Goal: Task Accomplishment & Management: Use online tool/utility

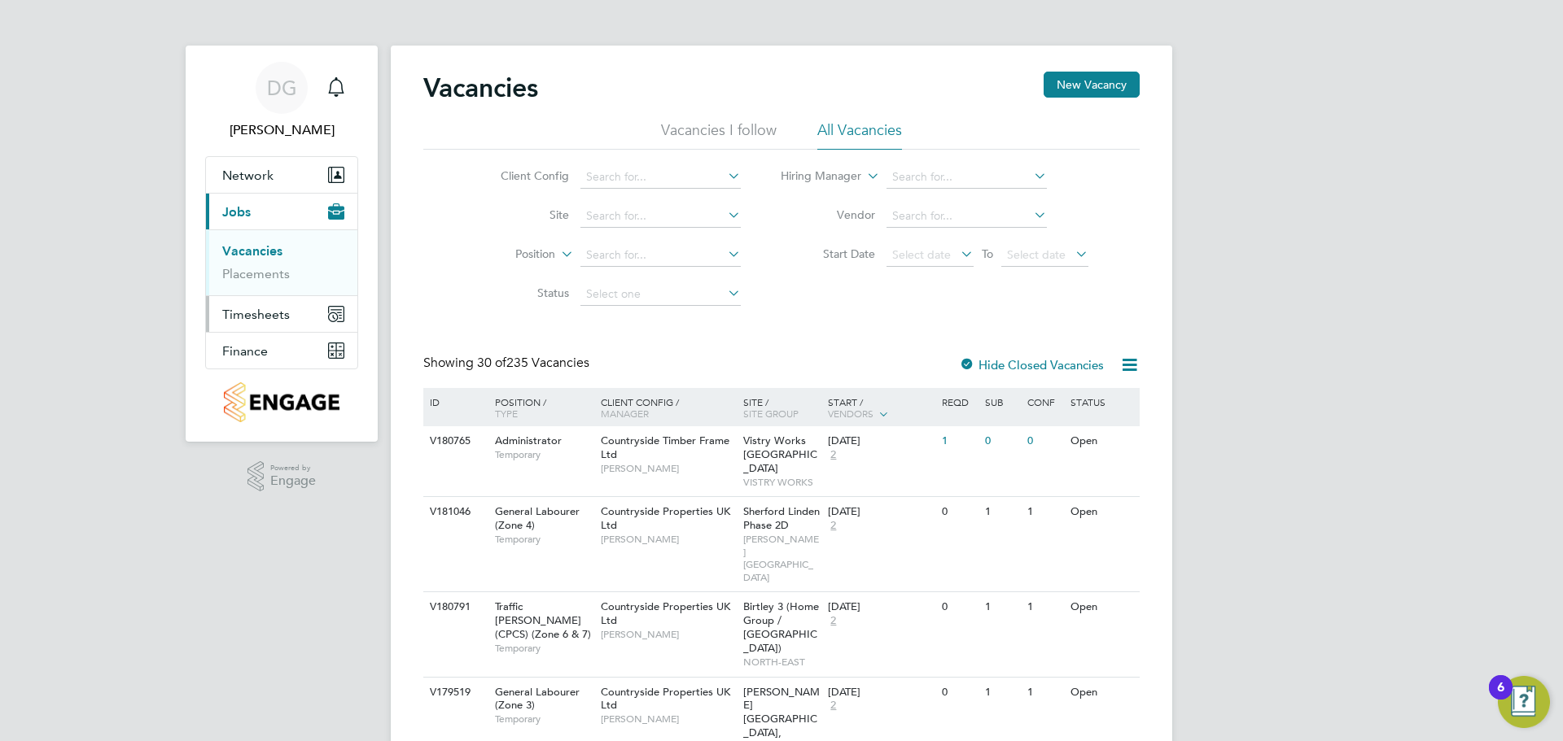
click at [273, 318] on span "Timesheets" at bounding box center [256, 314] width 68 height 15
click at [263, 293] on link "Timesheets" at bounding box center [256, 287] width 68 height 15
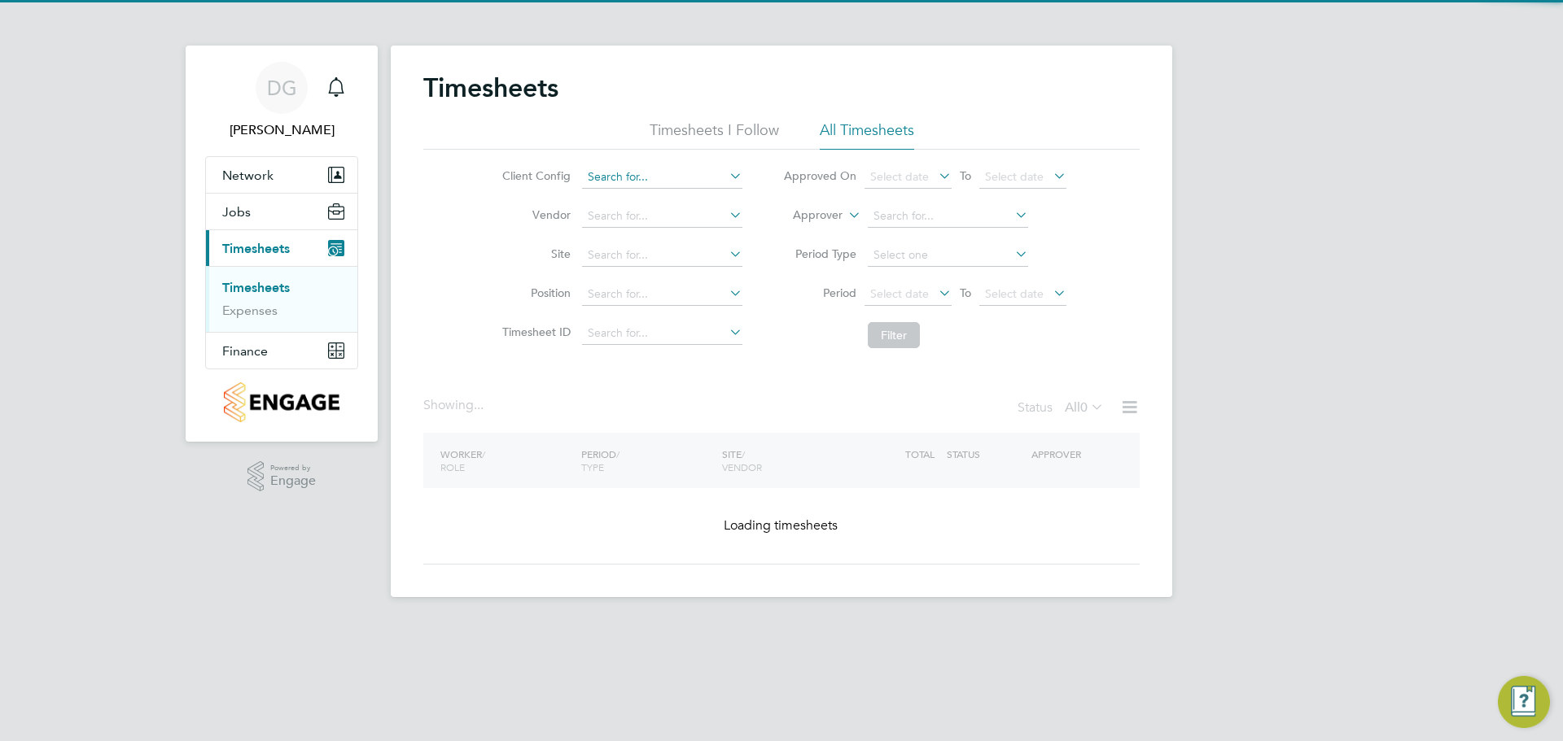
click at [614, 184] on input at bounding box center [662, 177] width 160 height 23
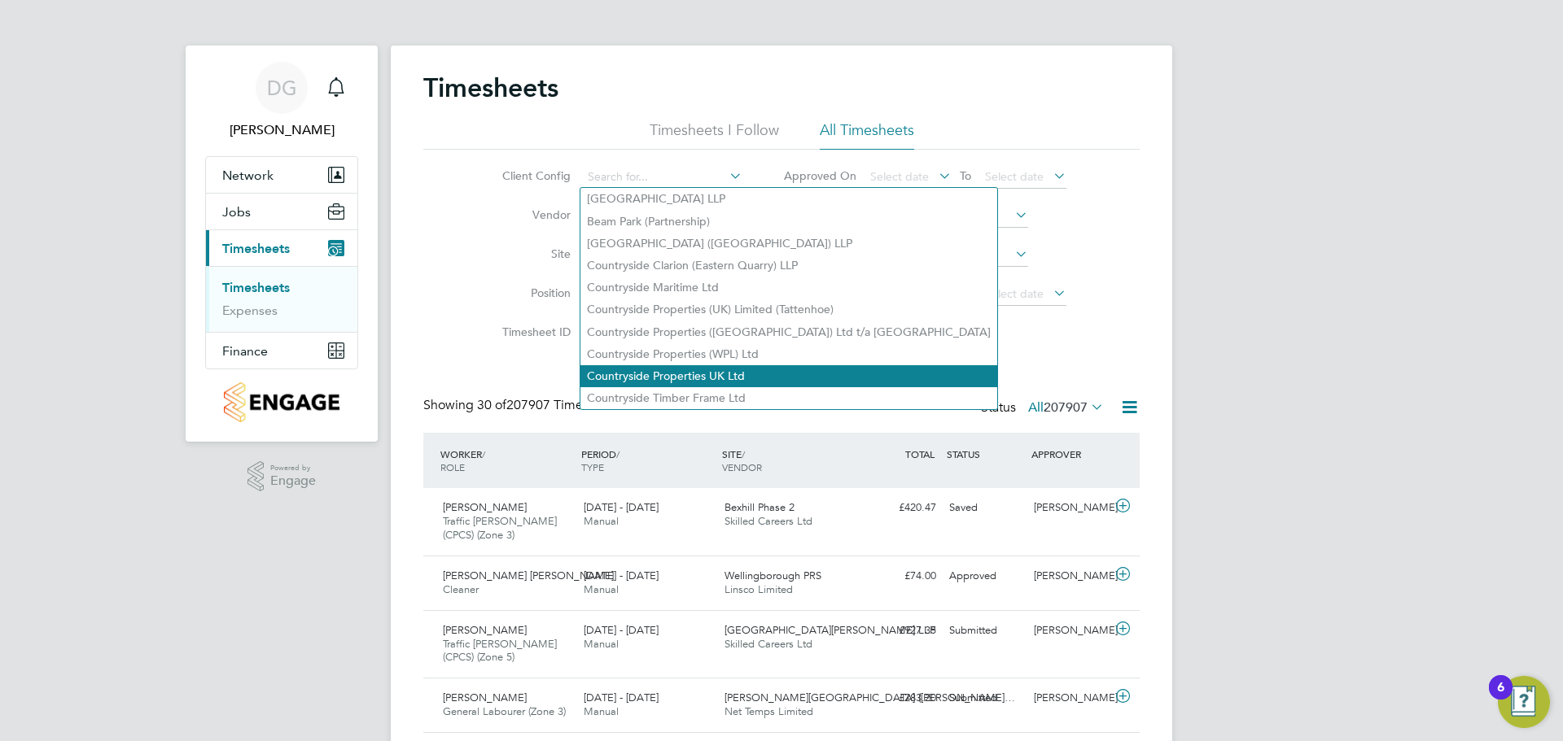
click at [655, 369] on li "Countryside Properties UK Ltd" at bounding box center [788, 376] width 417 height 22
type input "Countryside Properties UK Ltd"
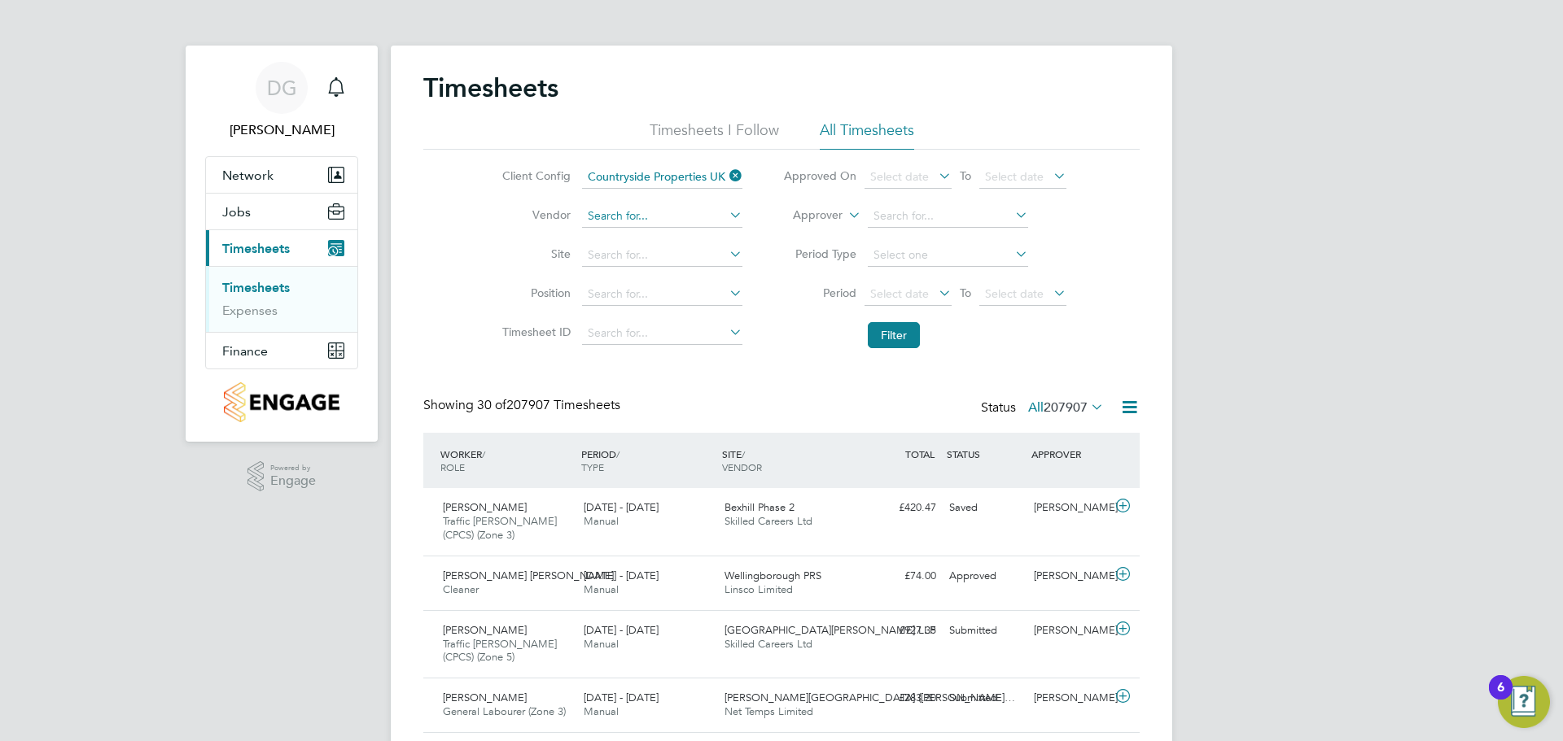
click at [617, 219] on input at bounding box center [662, 216] width 160 height 23
click at [622, 238] on li "[PERSON_NAME] iel [PERSON_NAME] Ltd" at bounding box center [698, 238] width 236 height 22
type input "[PERSON_NAME] Ltd"
click at [623, 254] on input at bounding box center [662, 255] width 160 height 23
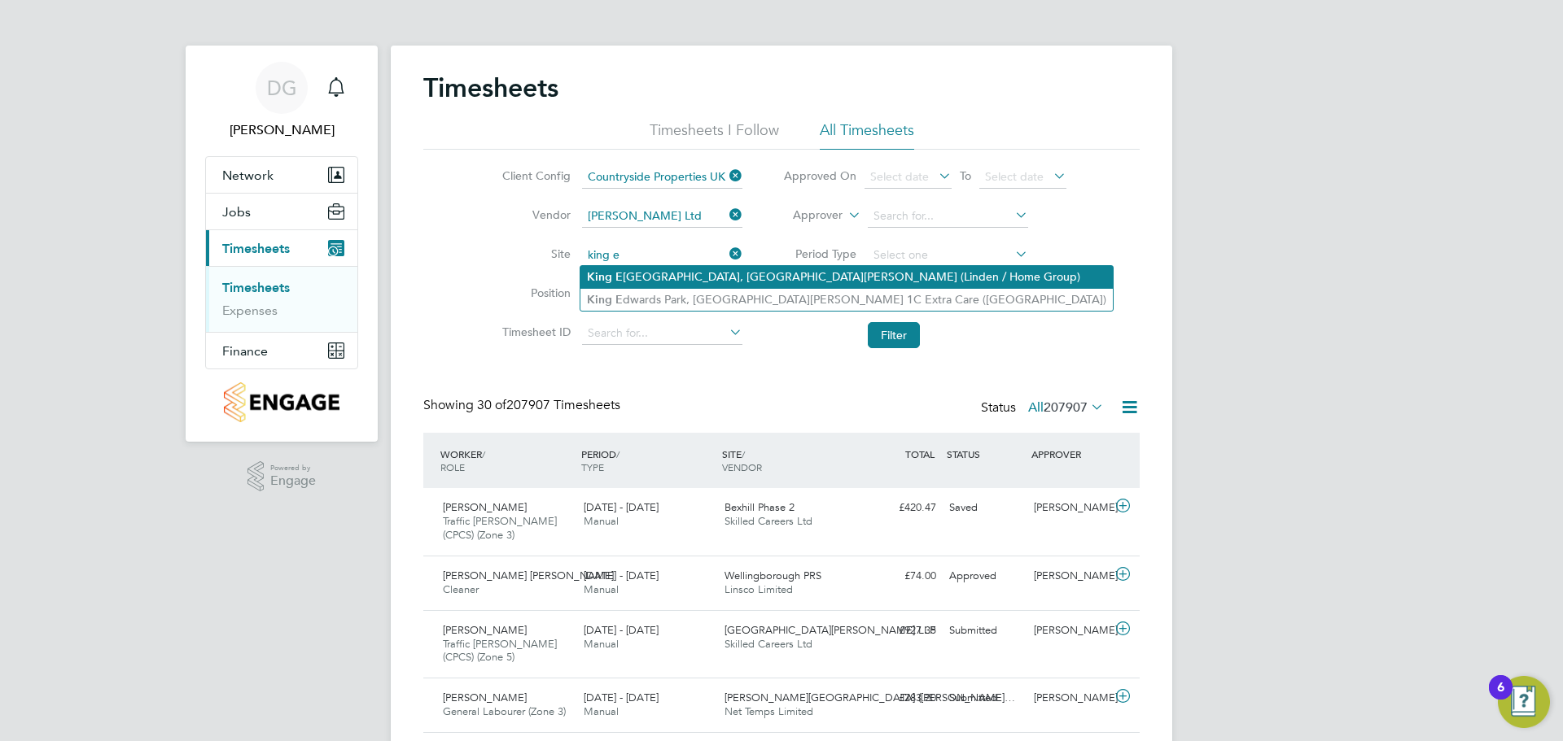
click at [657, 286] on li "King E [GEOGRAPHIC_DATA], [GEOGRAPHIC_DATA][PERSON_NAME] 1B (Linden / Home Grou…" at bounding box center [846, 277] width 532 height 22
type input "[GEOGRAPHIC_DATA][PERSON_NAME], [GEOGRAPHIC_DATA][PERSON_NAME] 1B (Linden / Hom…"
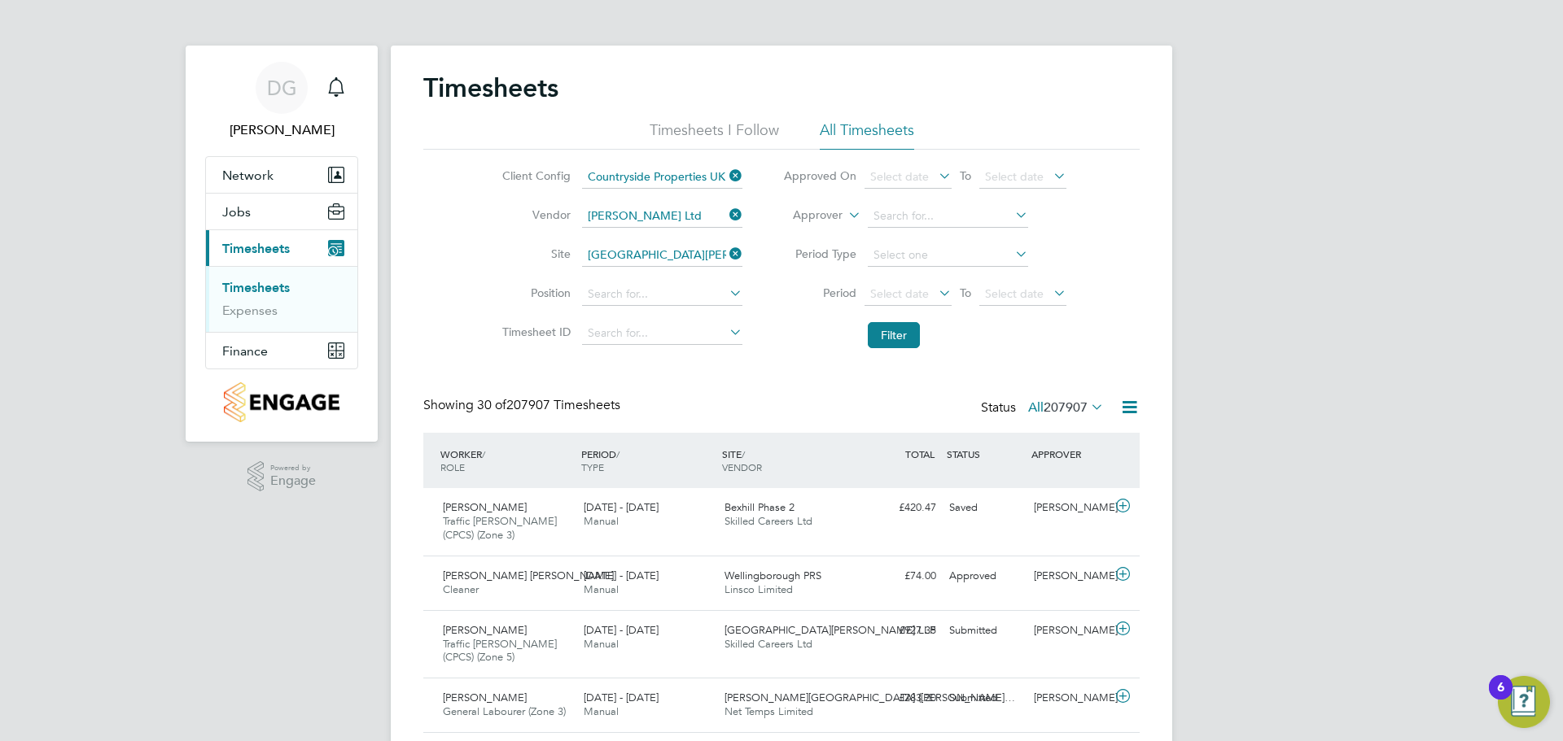
drag, startPoint x: 737, startPoint y: 250, endPoint x: 696, endPoint y: 255, distance: 41.0
click at [726, 250] on icon at bounding box center [726, 254] width 0 height 23
click at [681, 252] on input at bounding box center [662, 255] width 160 height 23
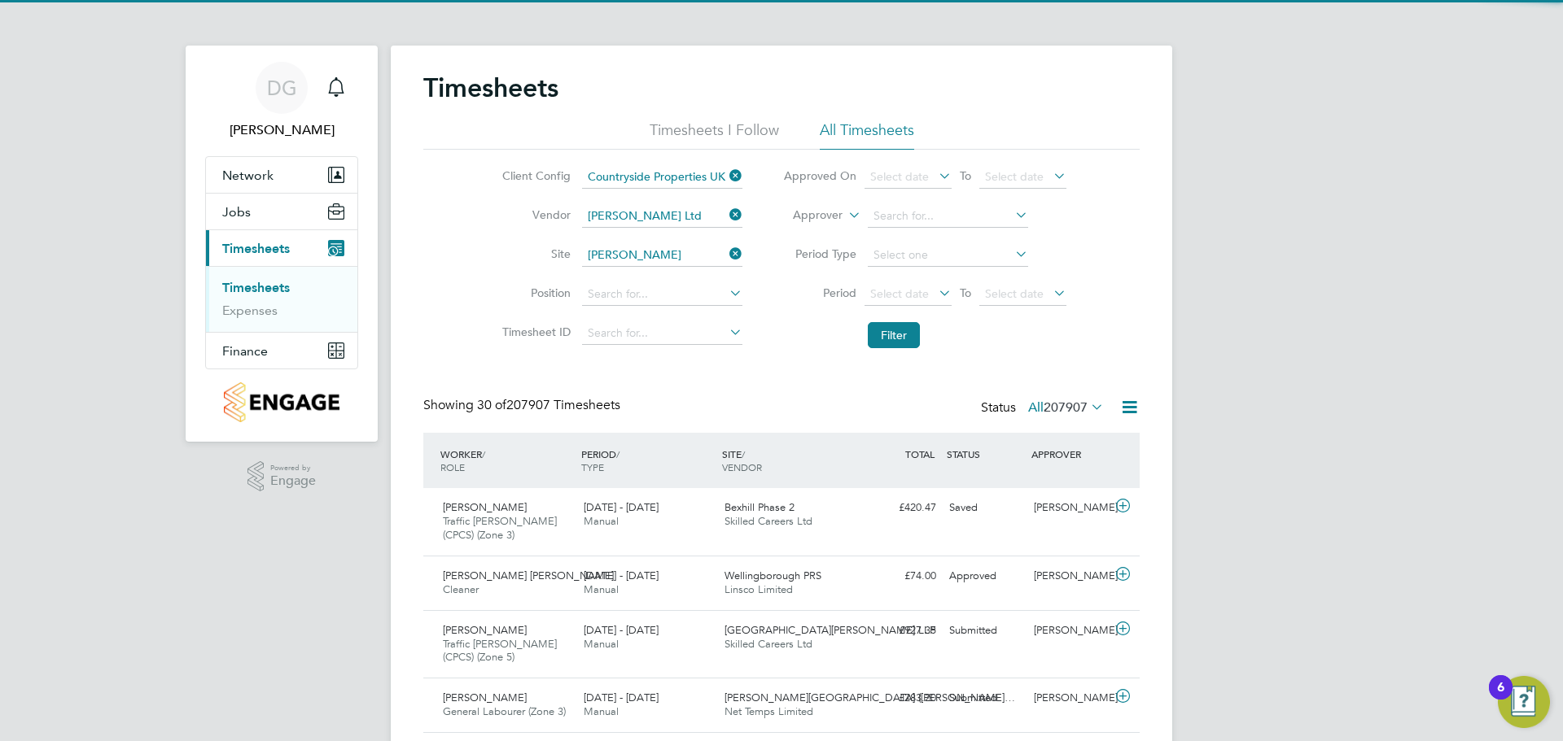
click at [671, 306] on li "[PERSON_NAME] [GEOGRAPHIC_DATA], [GEOGRAPHIC_DATA][PERSON_NAME] 1C Extra Care (…" at bounding box center [875, 322] width 591 height 37
type input "[GEOGRAPHIC_DATA][PERSON_NAME], [GEOGRAPHIC_DATA][PERSON_NAME] 1C Extra Care ([…"
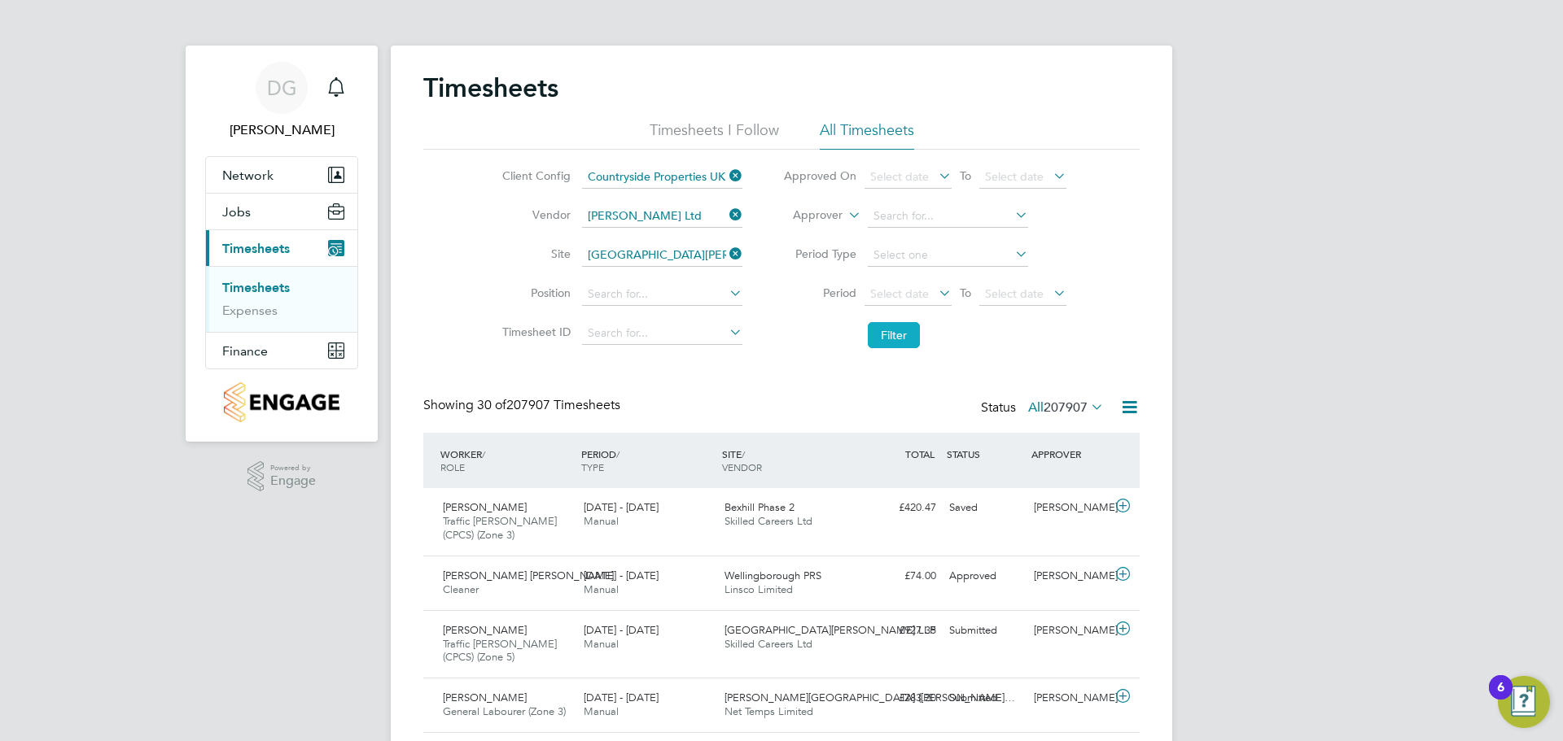
click at [903, 334] on button "Filter" at bounding box center [894, 335] width 52 height 26
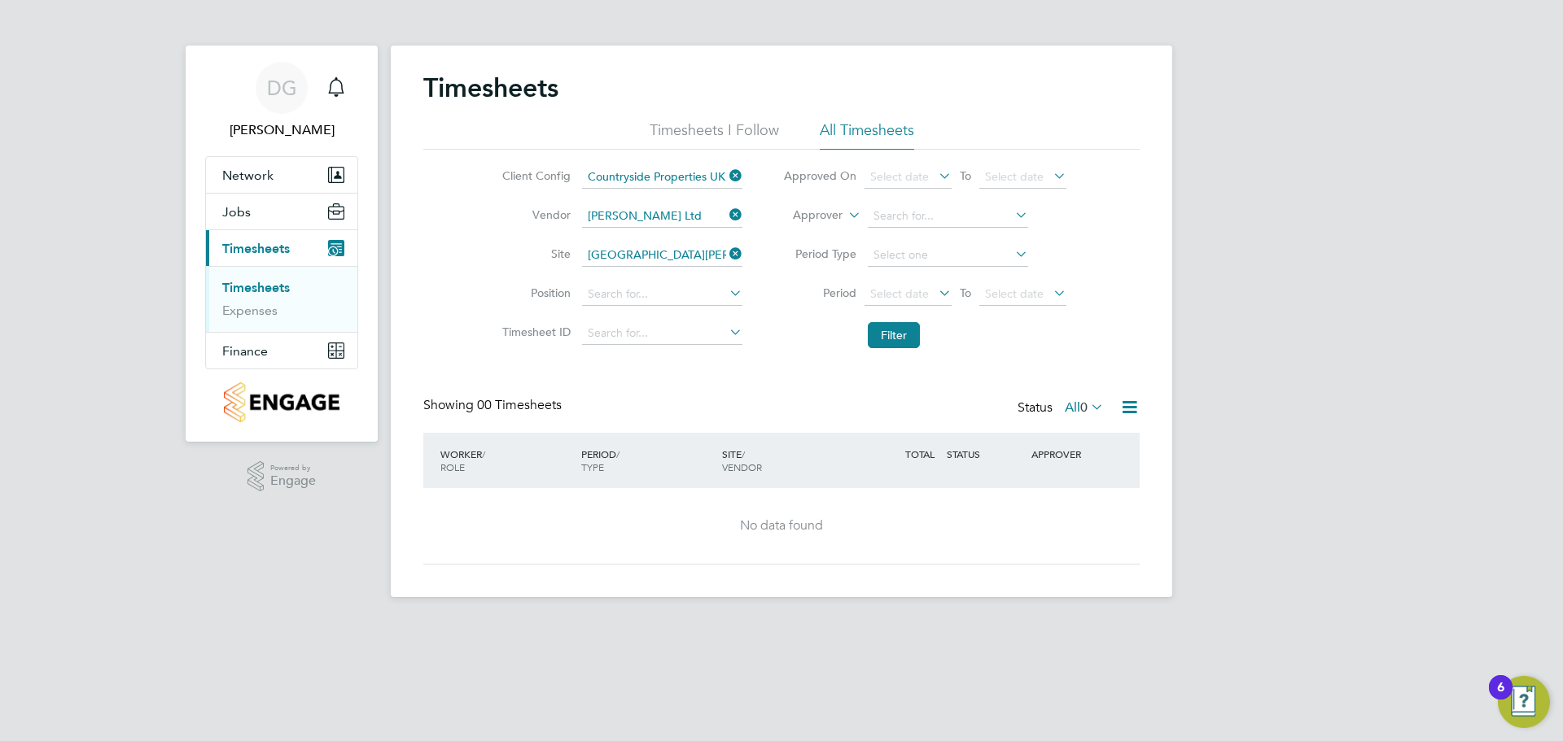
drag, startPoint x: 736, startPoint y: 252, endPoint x: 713, endPoint y: 258, distance: 23.5
click at [726, 254] on icon at bounding box center [726, 254] width 0 height 23
click at [667, 257] on input at bounding box center [662, 255] width 160 height 23
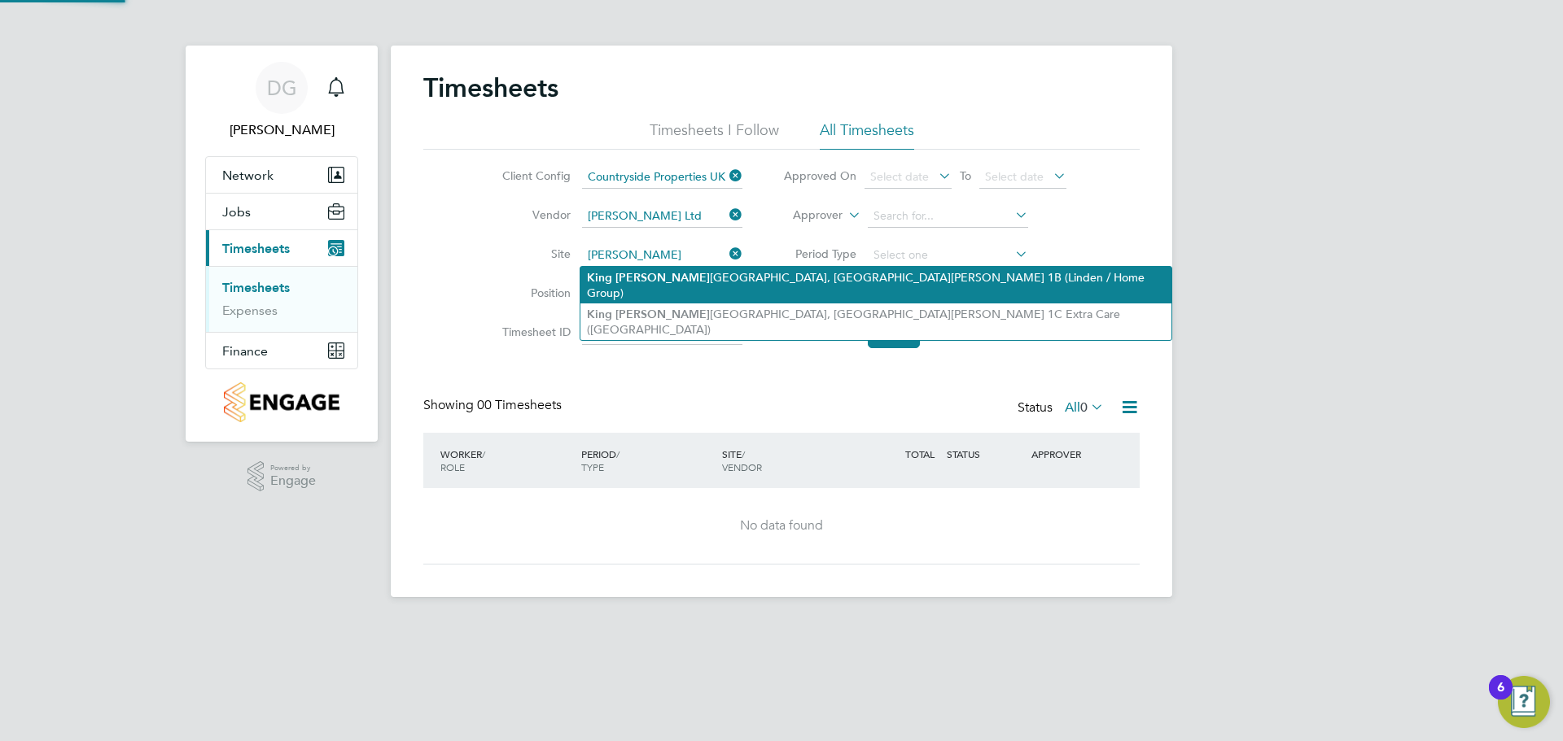
click at [669, 274] on li "[PERSON_NAME] [GEOGRAPHIC_DATA], [GEOGRAPHIC_DATA][PERSON_NAME] 1B (Linden / Ho…" at bounding box center [875, 285] width 591 height 37
type input "[GEOGRAPHIC_DATA][PERSON_NAME], [GEOGRAPHIC_DATA][PERSON_NAME] 1B (Linden / Hom…"
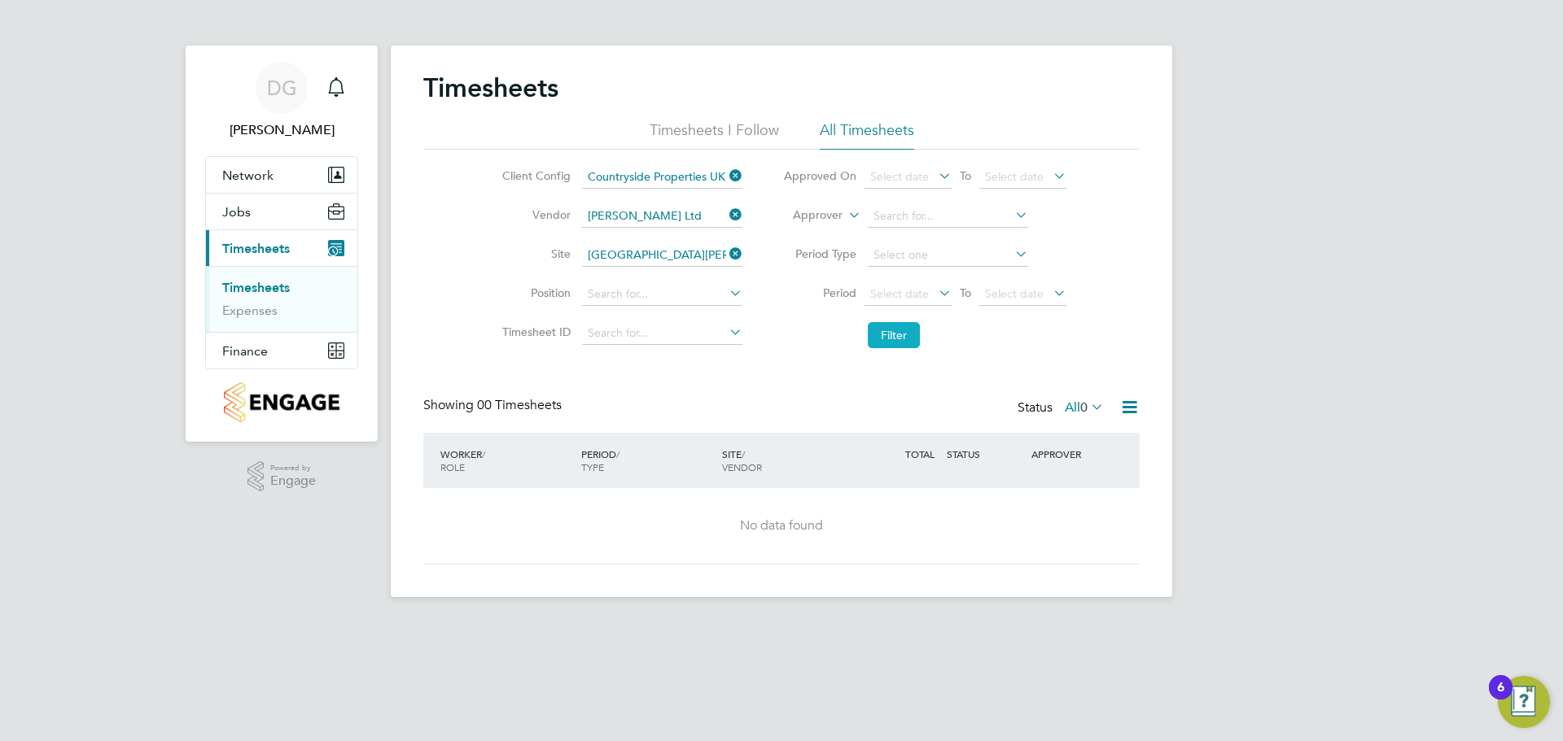
click at [883, 337] on button "Filter" at bounding box center [894, 335] width 52 height 26
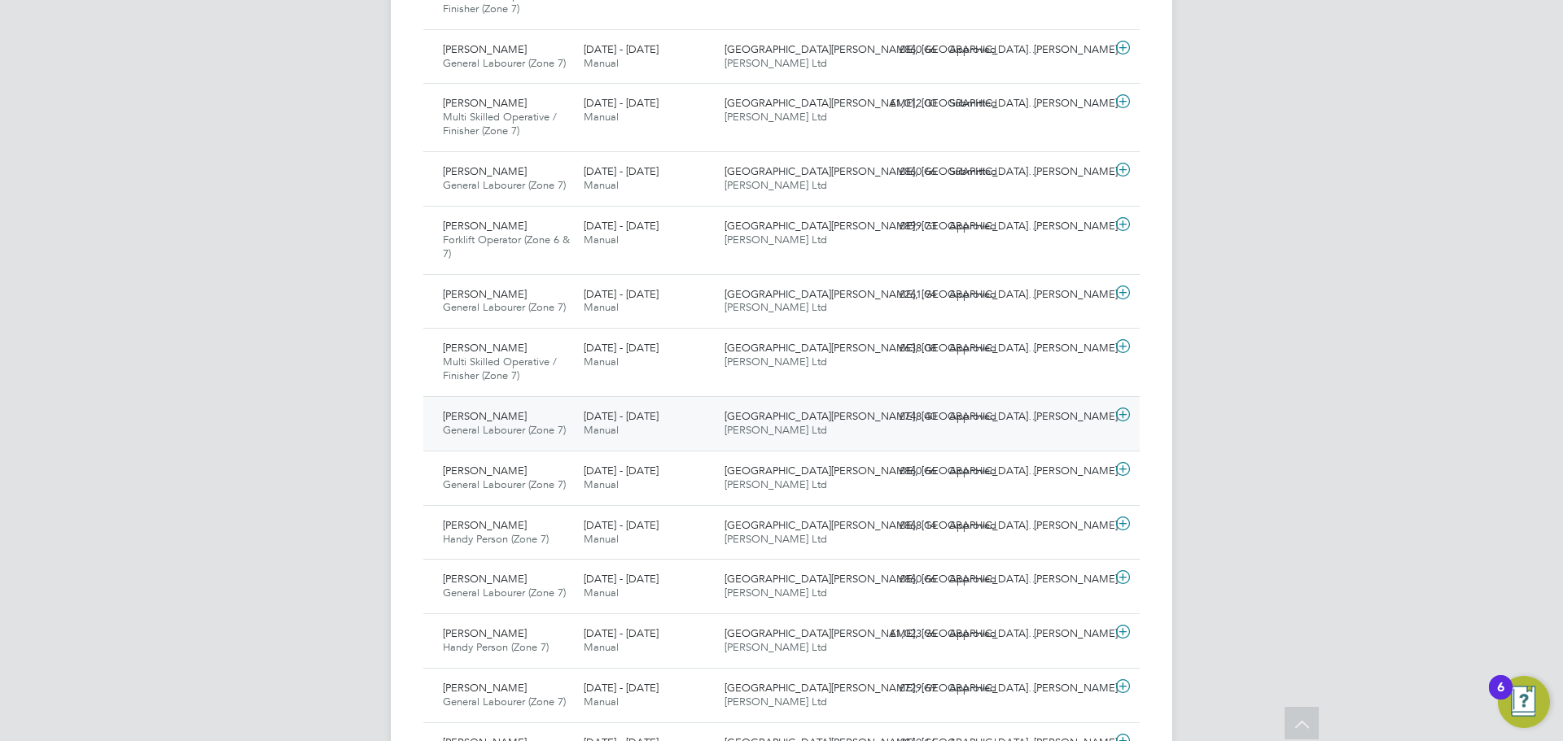
click at [684, 425] on div "[DATE] - [DATE] Manual" at bounding box center [647, 424] width 141 height 41
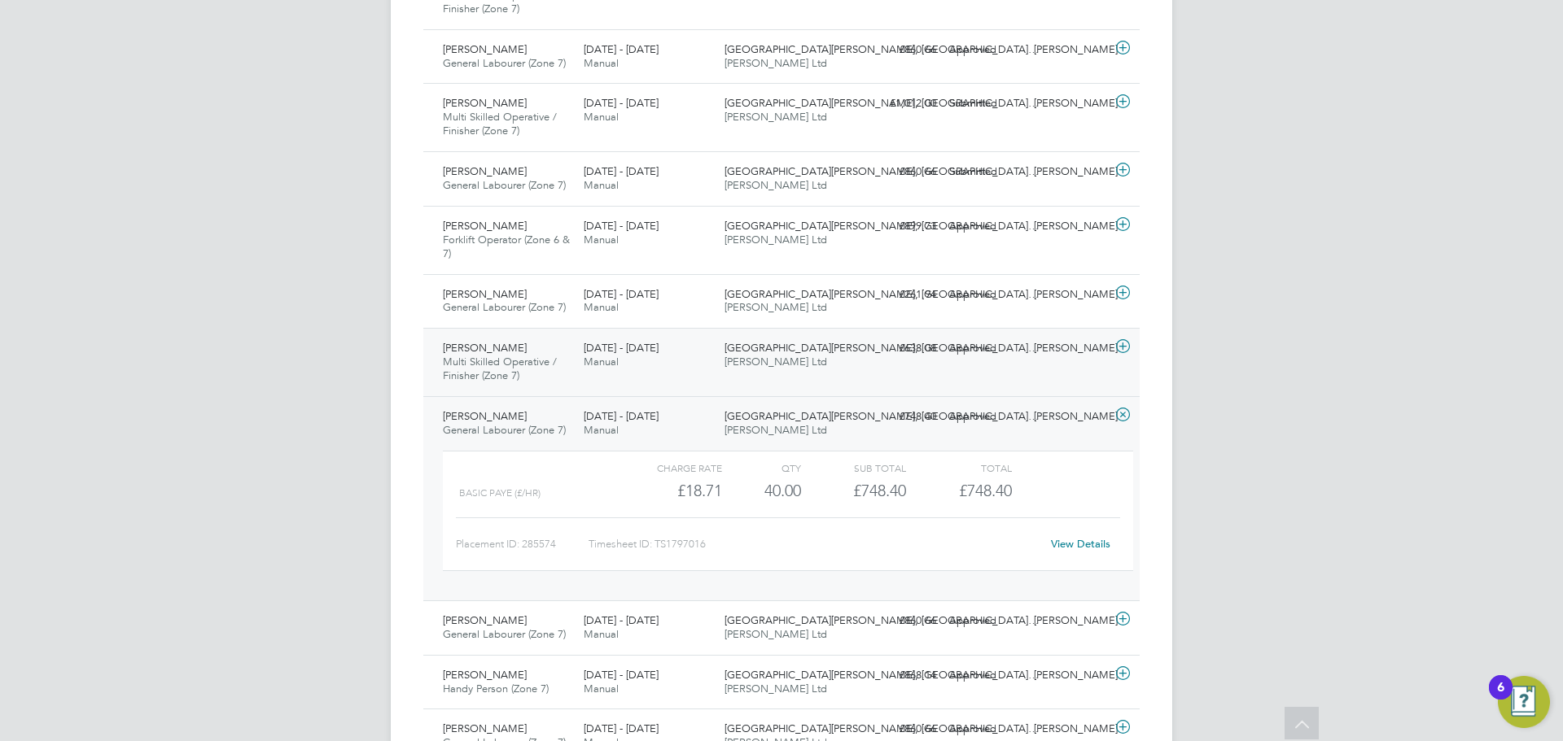
click at [693, 360] on div "[DATE] - [DATE] Manual" at bounding box center [647, 355] width 141 height 41
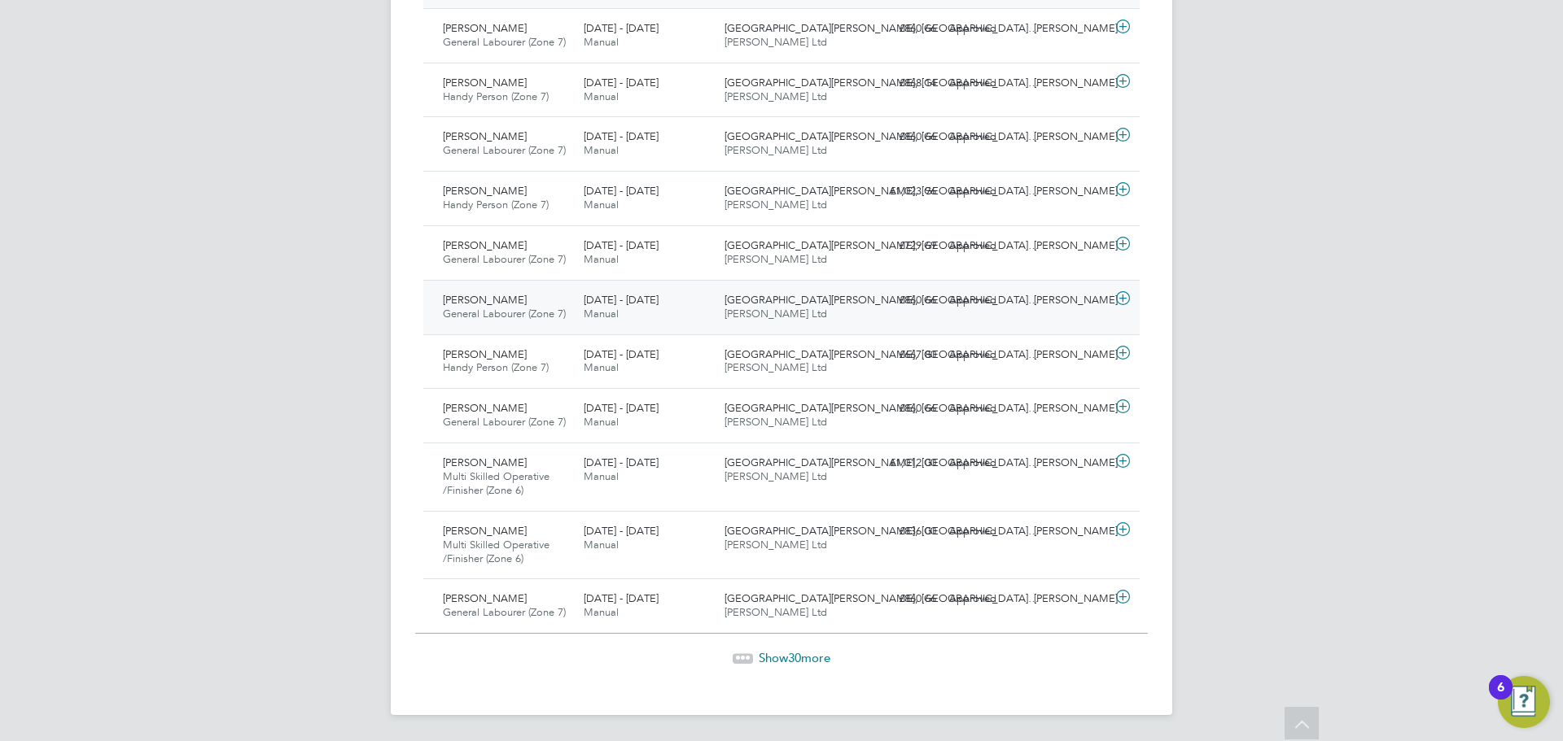
click at [697, 314] on div "[DATE] - [DATE] Manual" at bounding box center [647, 307] width 141 height 41
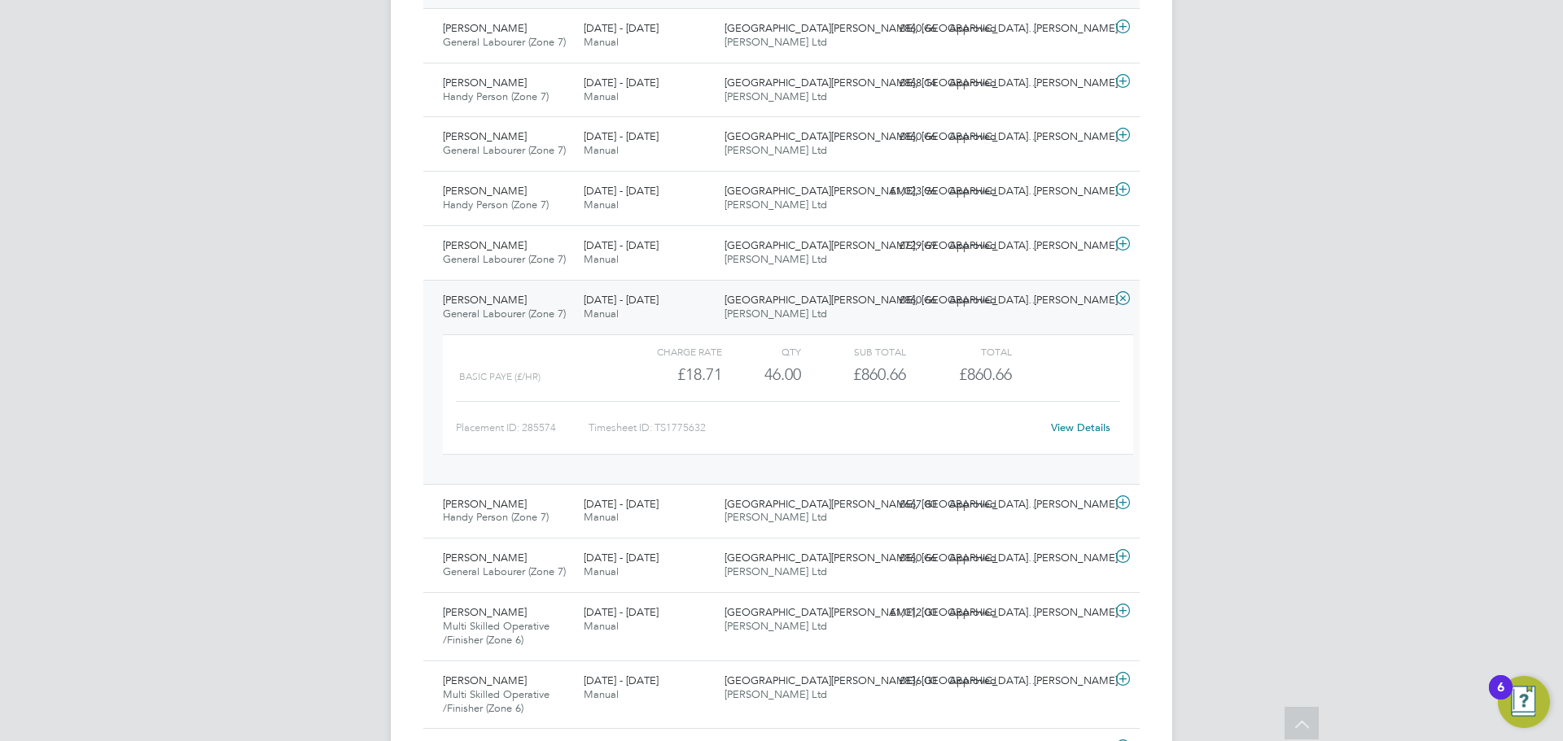
click at [1108, 425] on link "View Details" at bounding box center [1080, 428] width 59 height 14
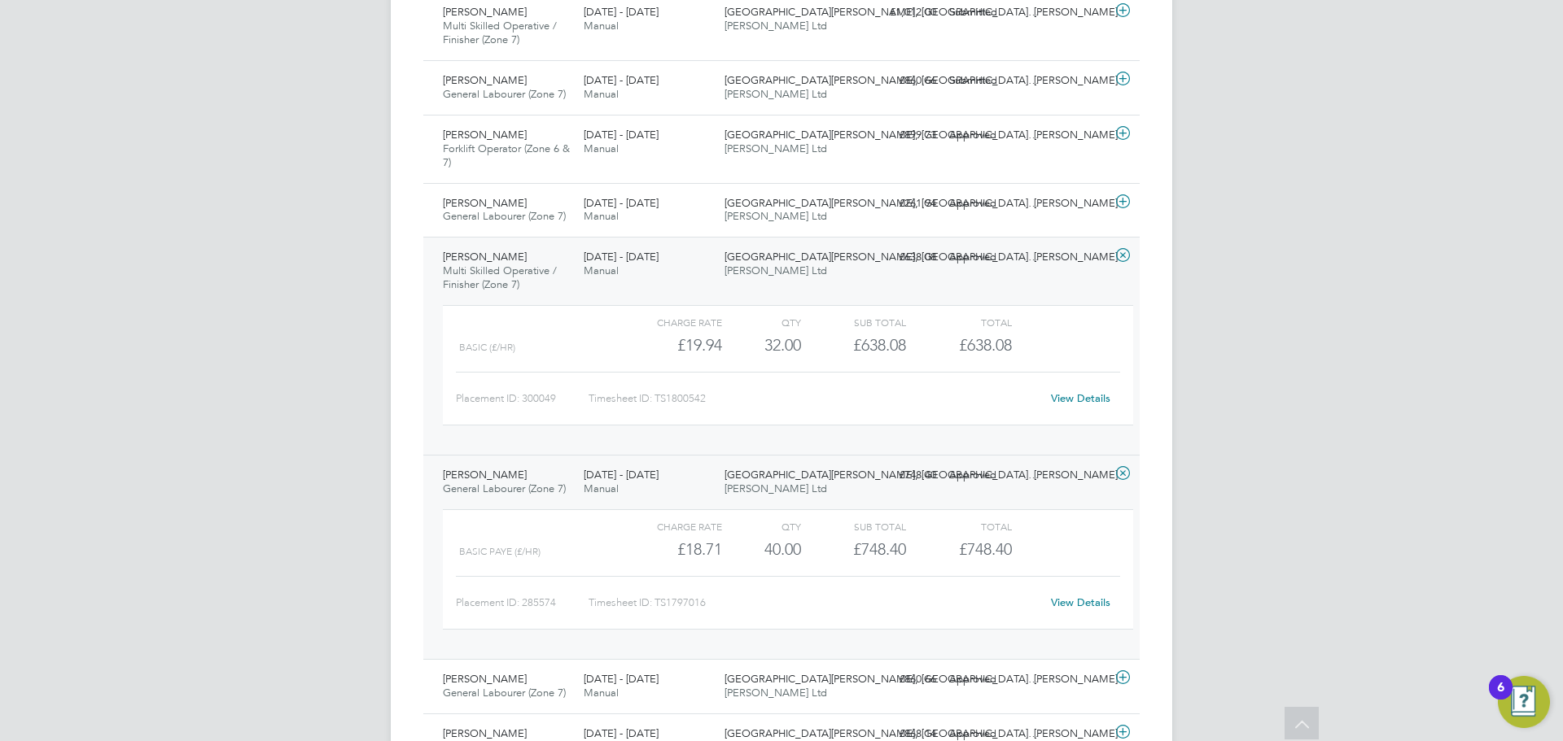
click at [853, 269] on div "[GEOGRAPHIC_DATA][PERSON_NAME], St G… [PERSON_NAME] Ltd" at bounding box center [788, 264] width 141 height 41
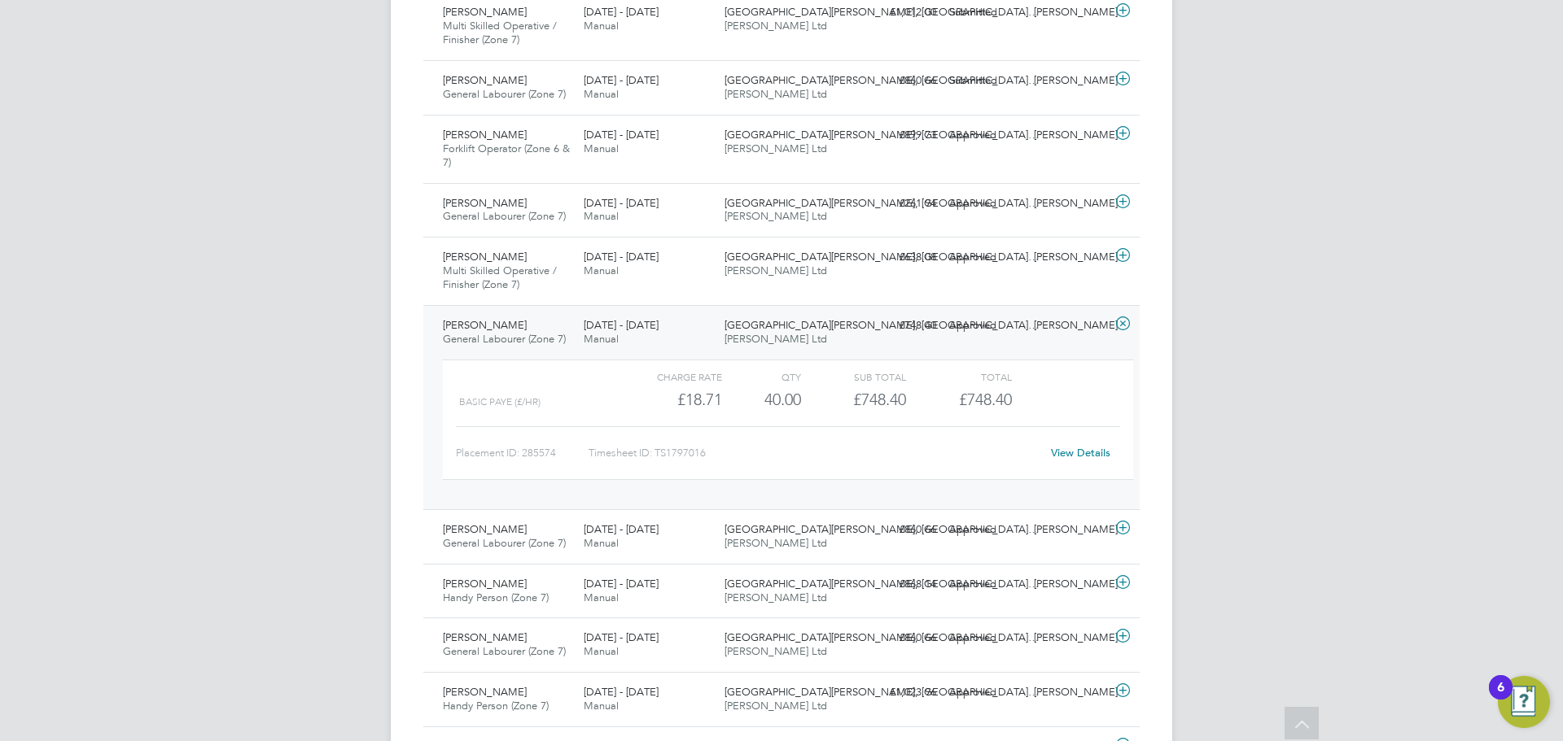
click at [835, 338] on div "[GEOGRAPHIC_DATA][PERSON_NAME], St G… [PERSON_NAME] Ltd" at bounding box center [788, 333] width 141 height 41
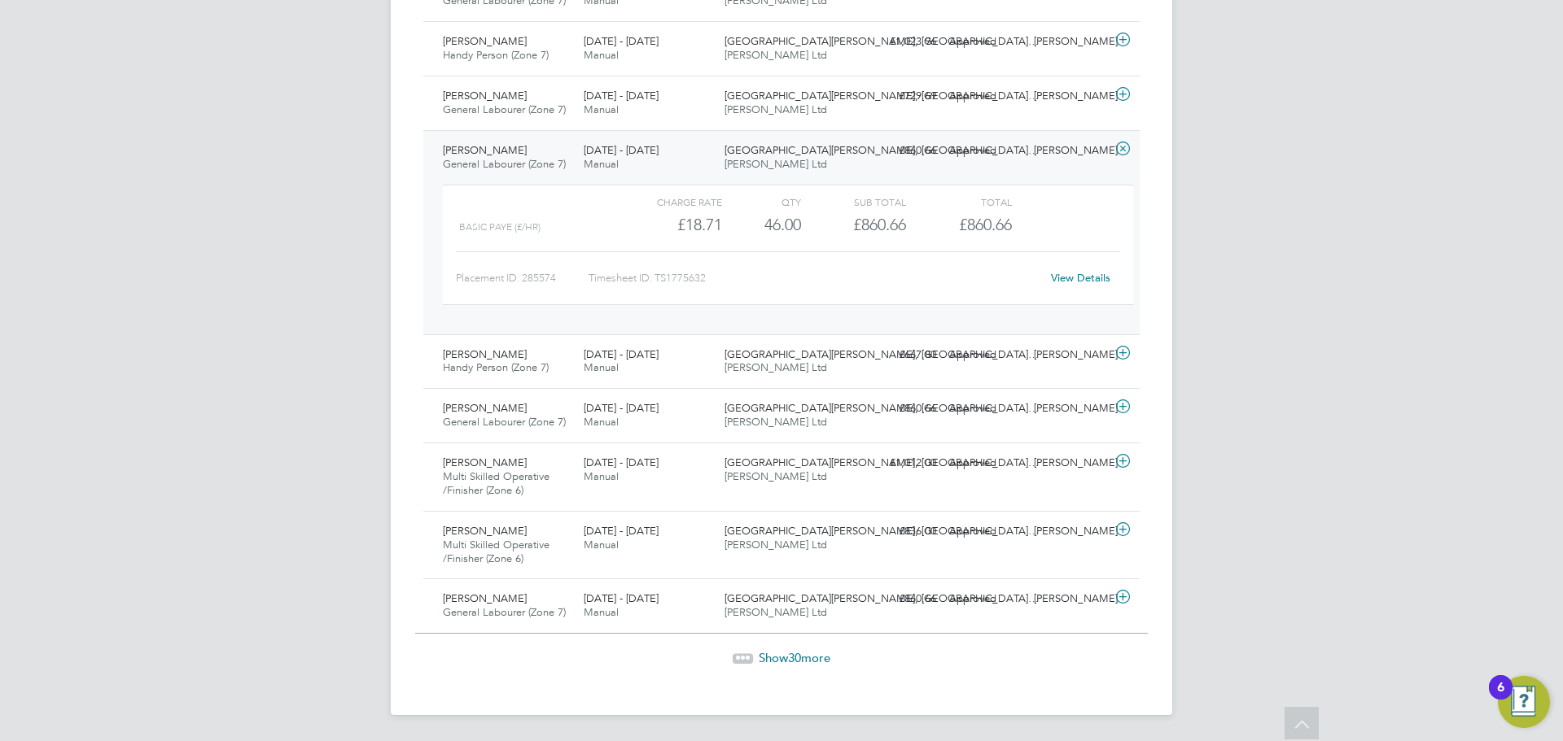
click at [834, 162] on div "[GEOGRAPHIC_DATA][PERSON_NAME], St G… [PERSON_NAME] Ltd" at bounding box center [788, 158] width 141 height 41
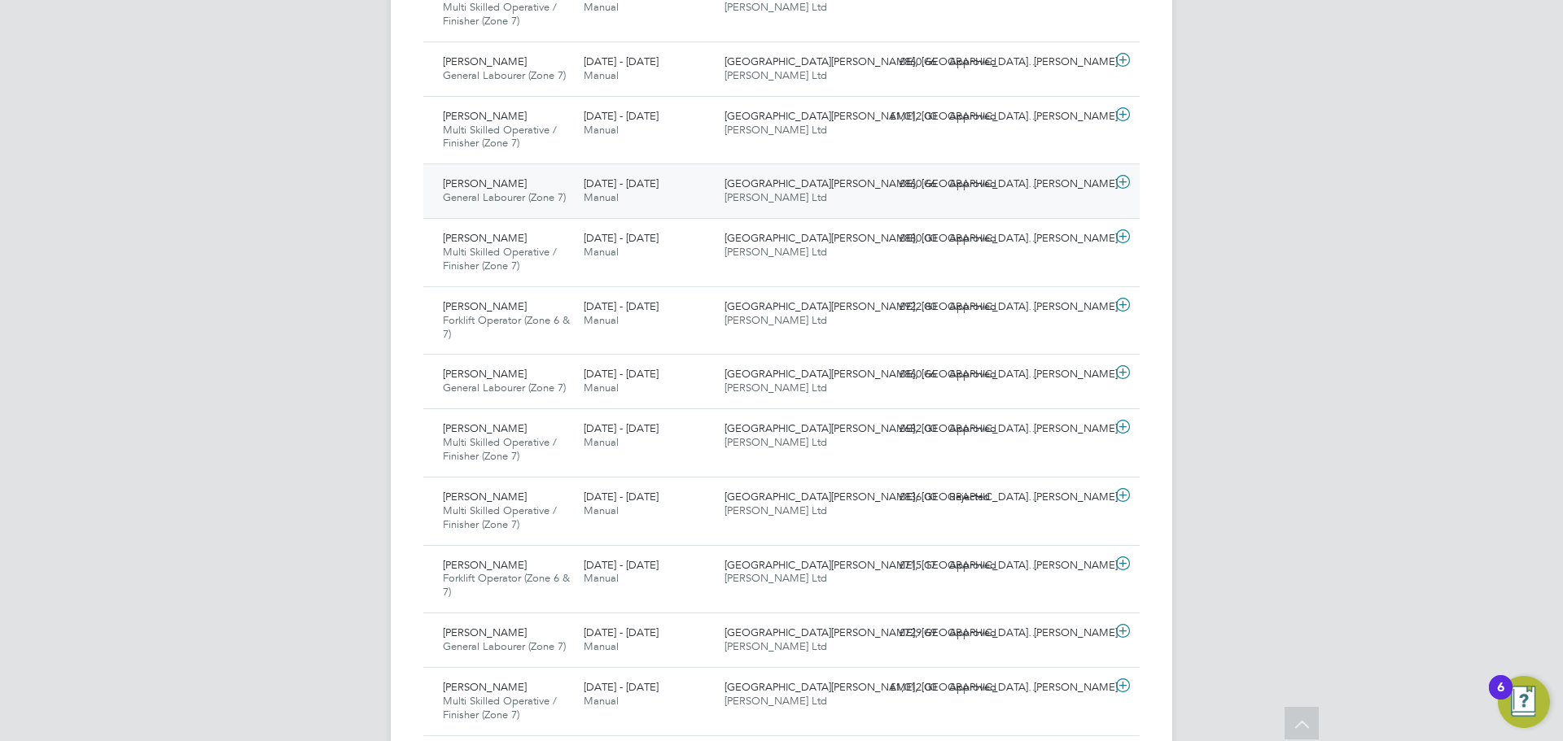
scroll to position [524, 0]
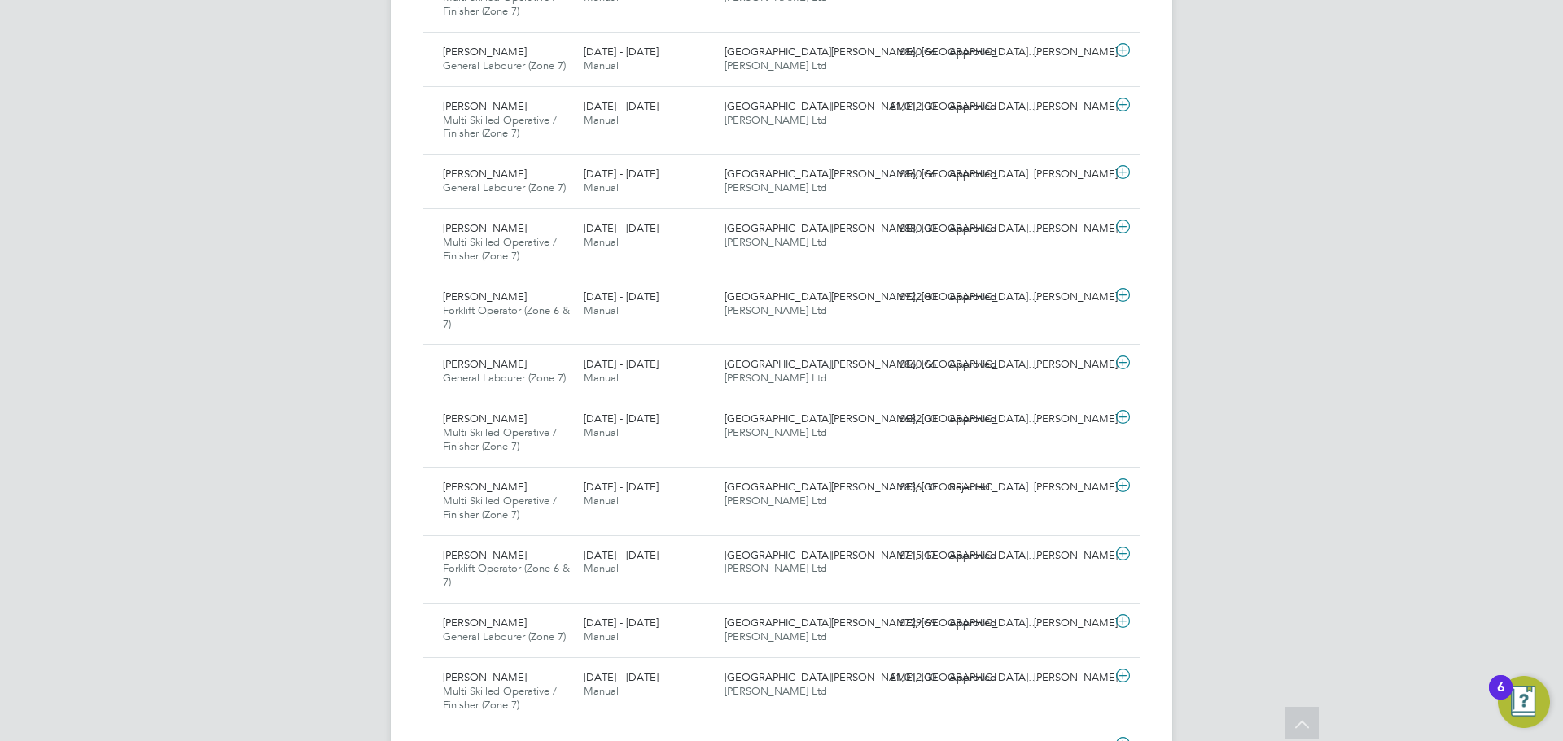
drag, startPoint x: 307, startPoint y: 205, endPoint x: 400, endPoint y: 15, distance: 212.2
click at [307, 205] on div "DG [PERSON_NAME] Notifications Applications: Network Team Members Sites Workers…" at bounding box center [781, 678] width 1563 height 2405
